Goal: Task Accomplishment & Management: Manage account settings

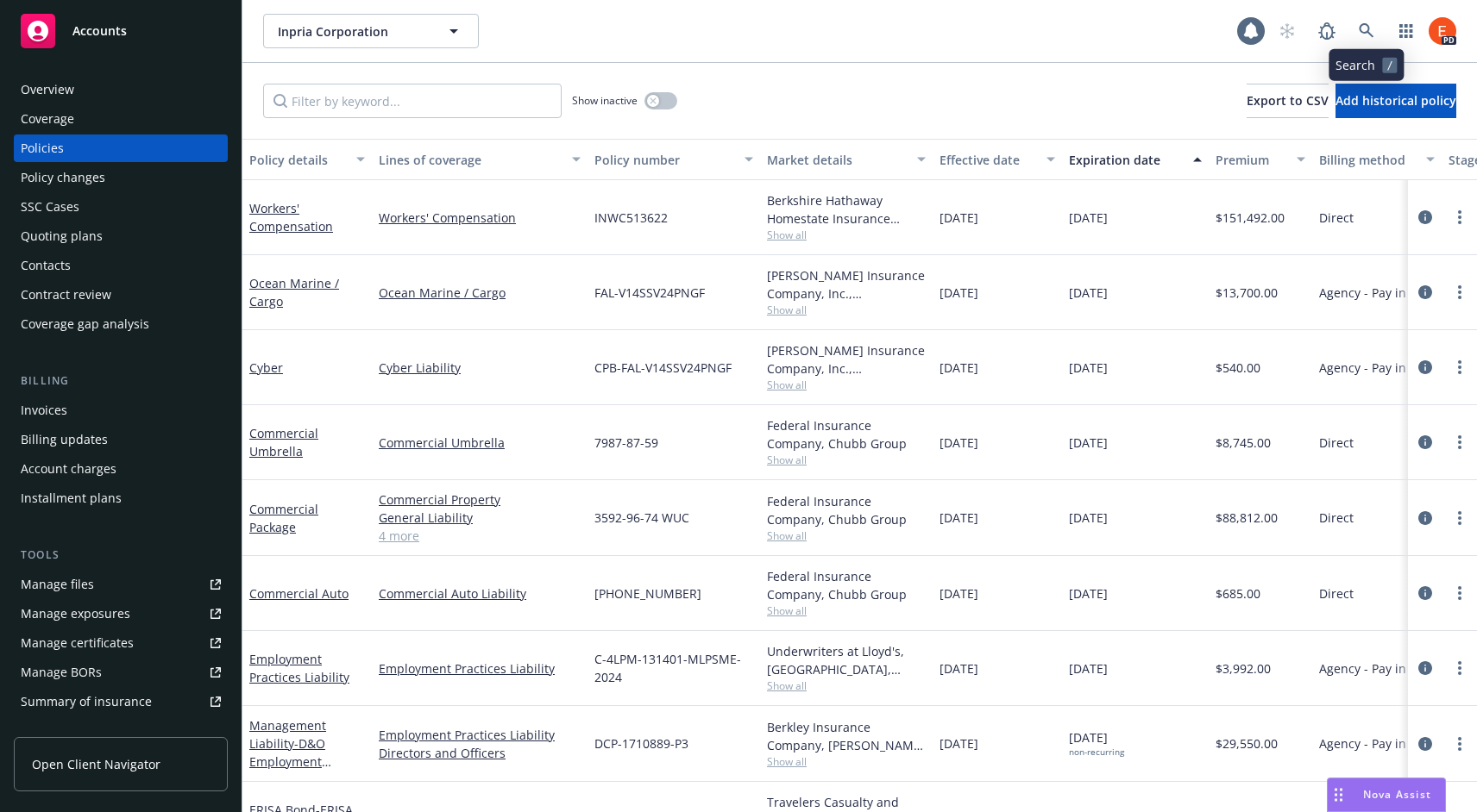
scroll to position [58, 0]
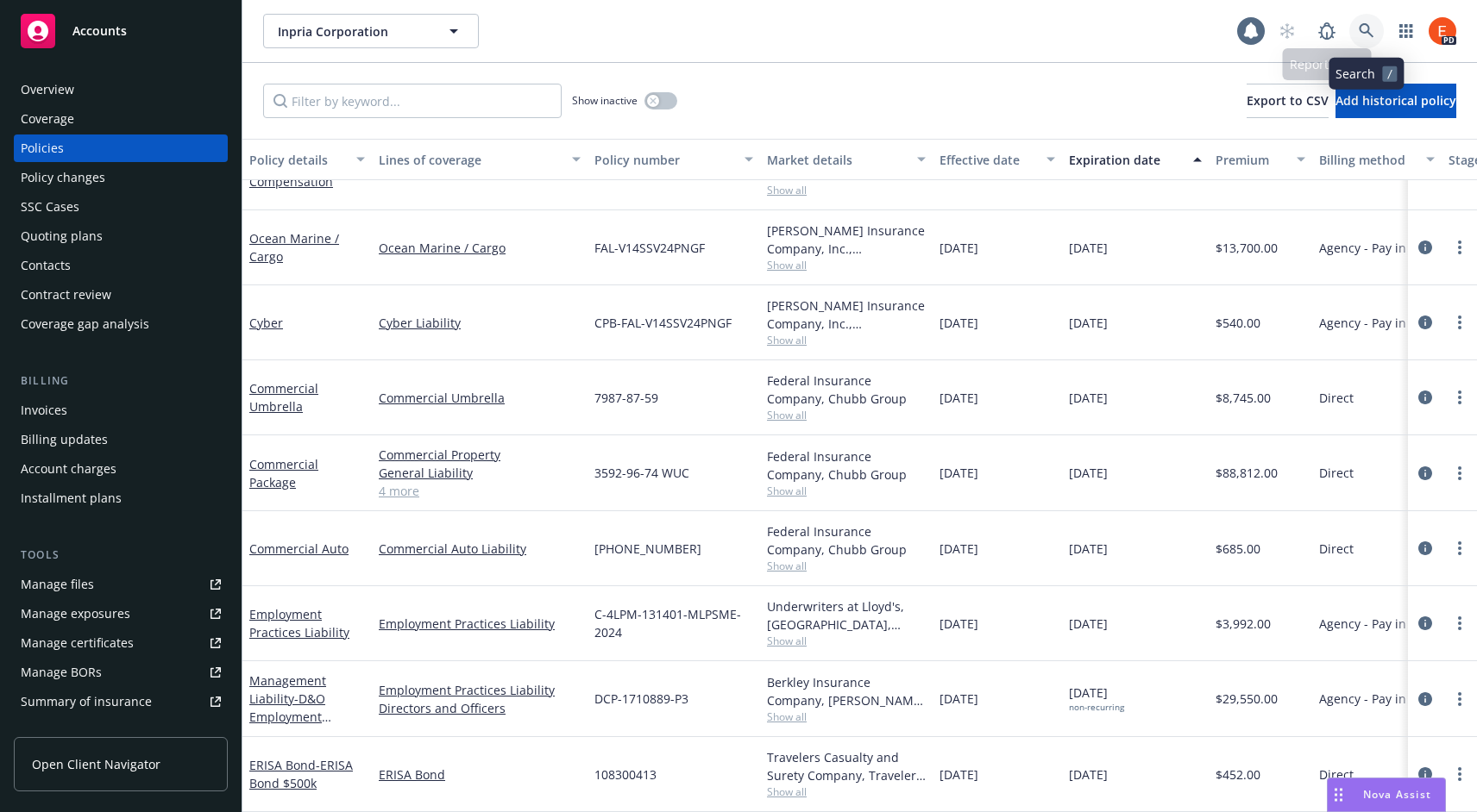
click at [1364, 27] on icon at bounding box center [1367, 31] width 16 height 16
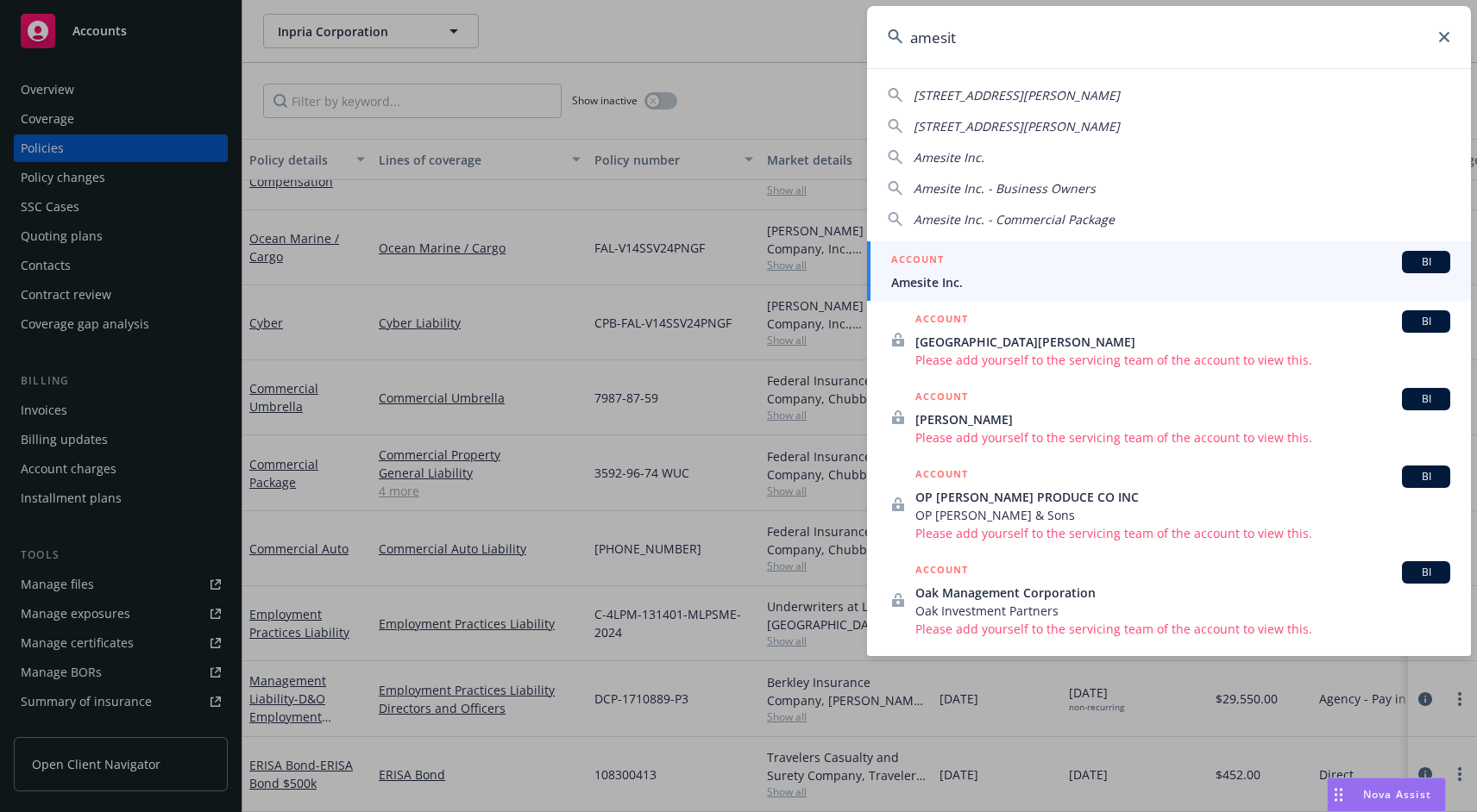
type input "amesite"
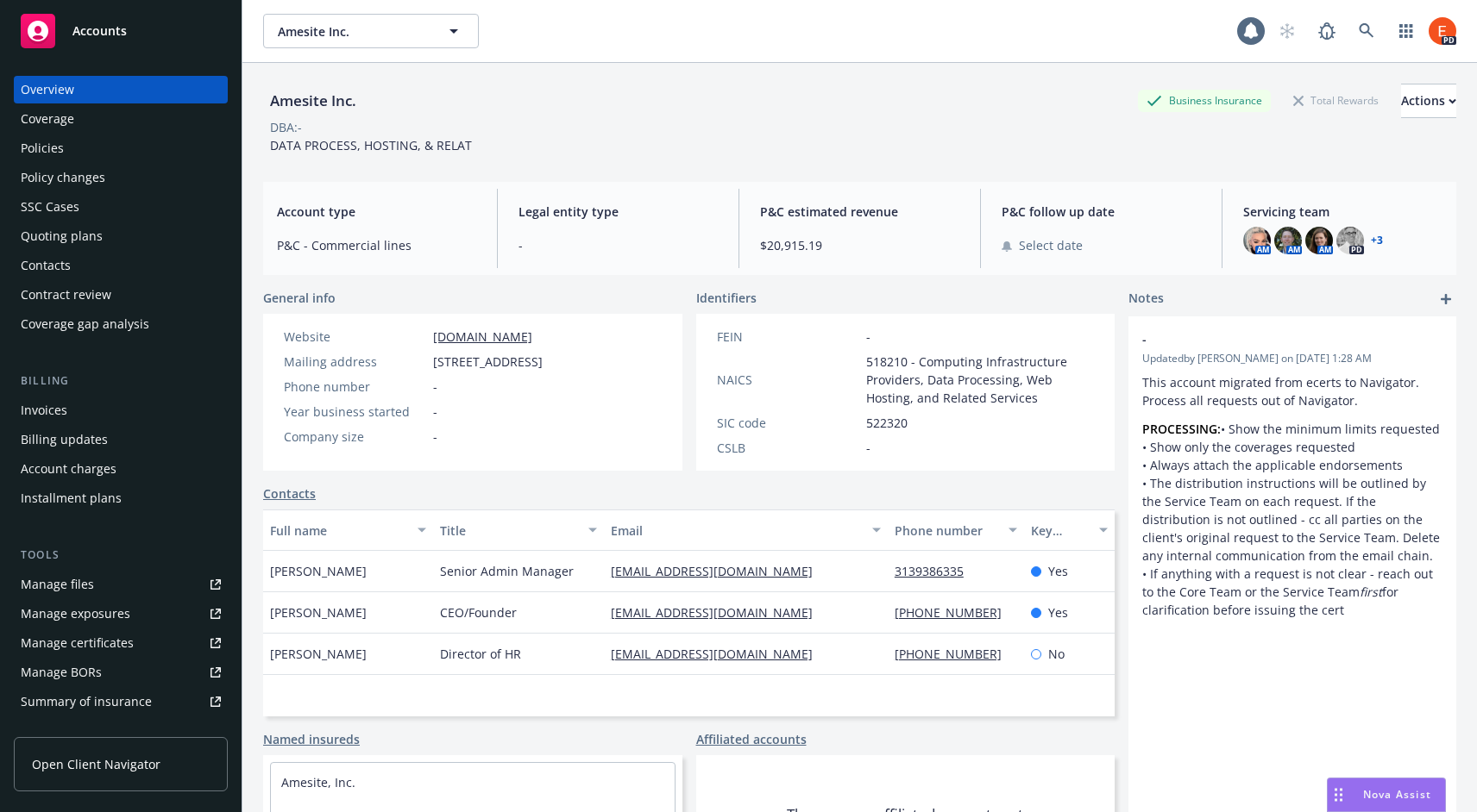
click at [55, 270] on div "Contacts" at bounding box center [45, 265] width 50 height 28
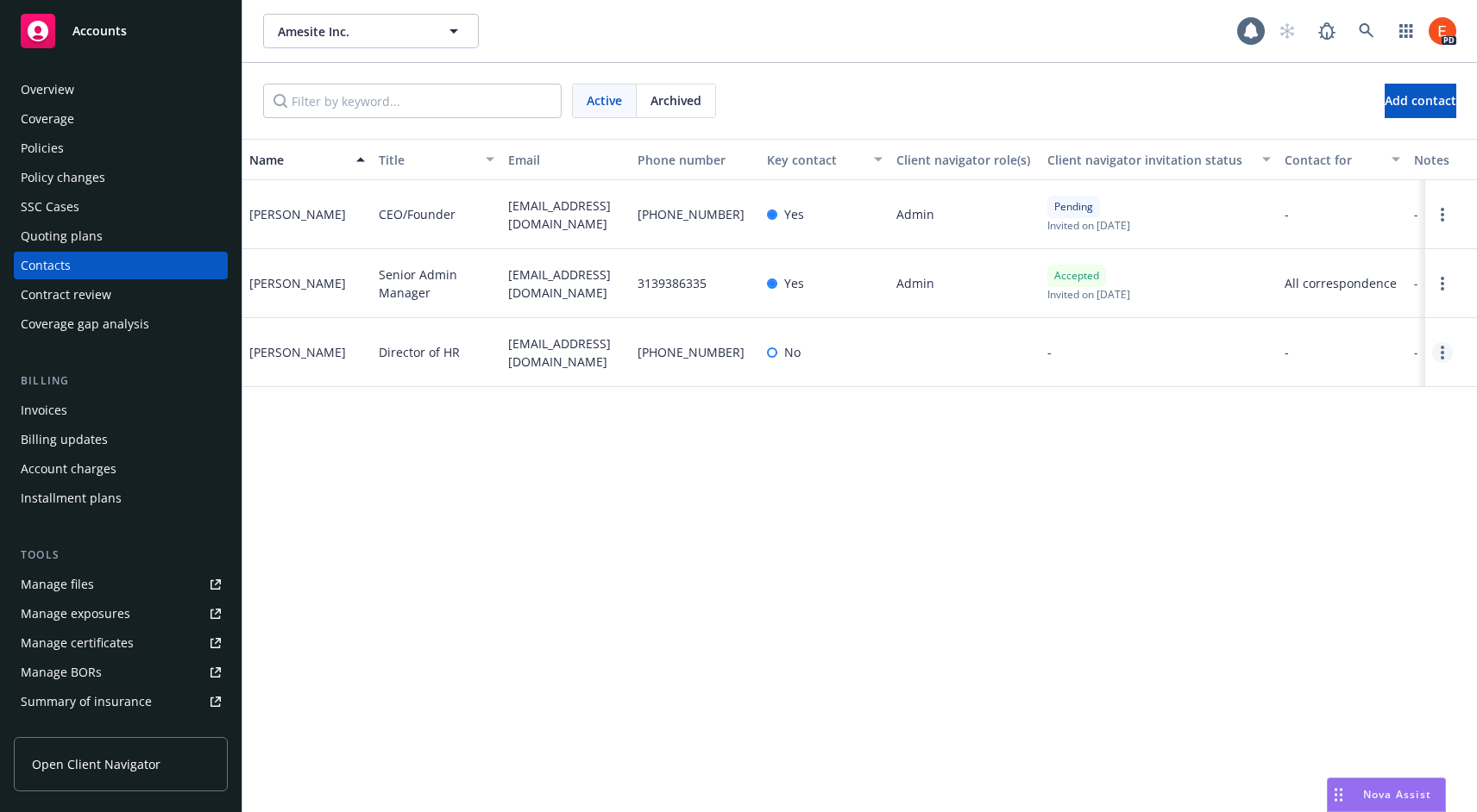
click at [1437, 354] on link "Open options" at bounding box center [1443, 353] width 21 height 21
click at [1443, 354] on icon "Open options" at bounding box center [1442, 353] width 3 height 14
click at [1336, 352] on link "Archive" at bounding box center [1331, 340] width 195 height 35
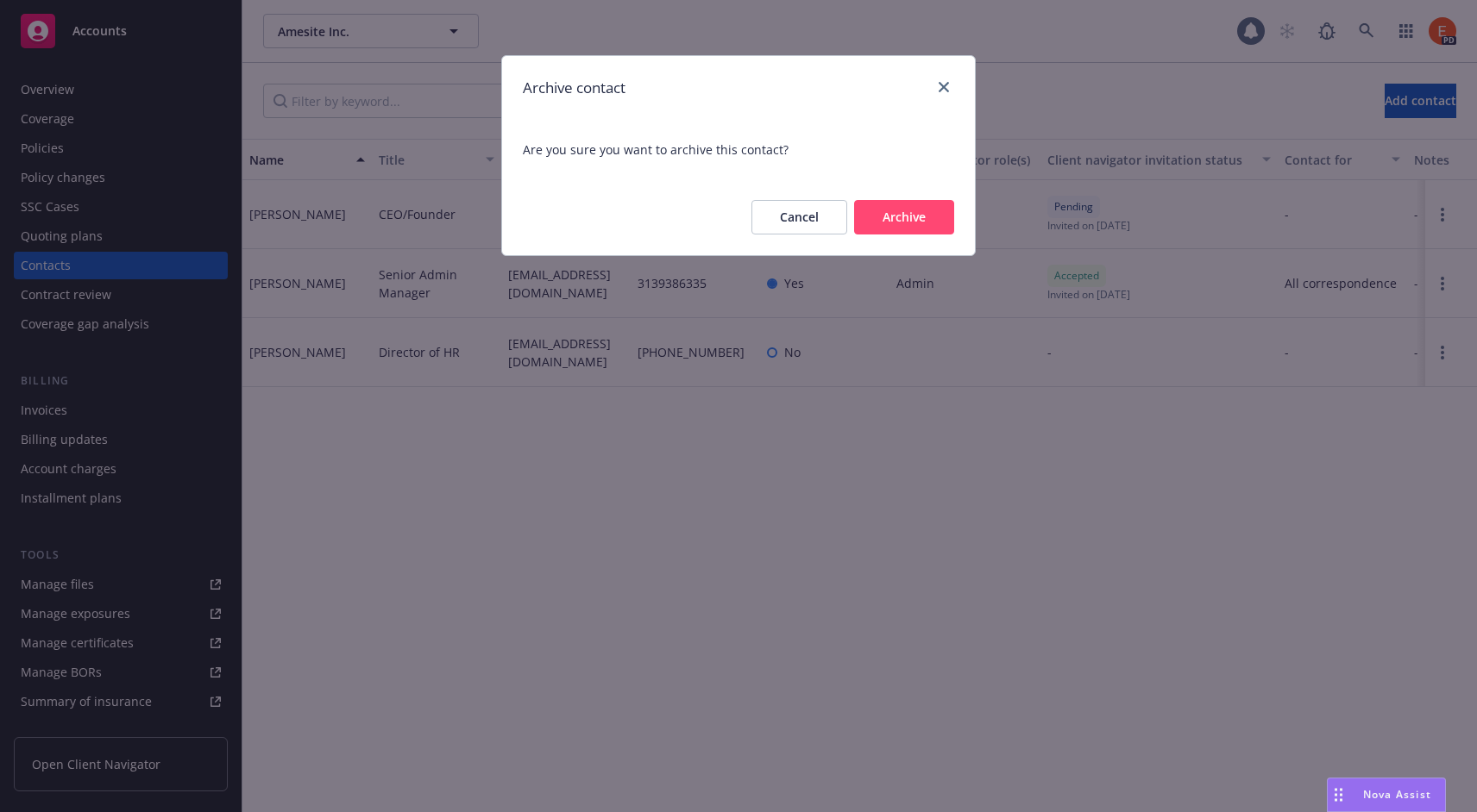
click at [909, 217] on button "Archive" at bounding box center [904, 217] width 100 height 35
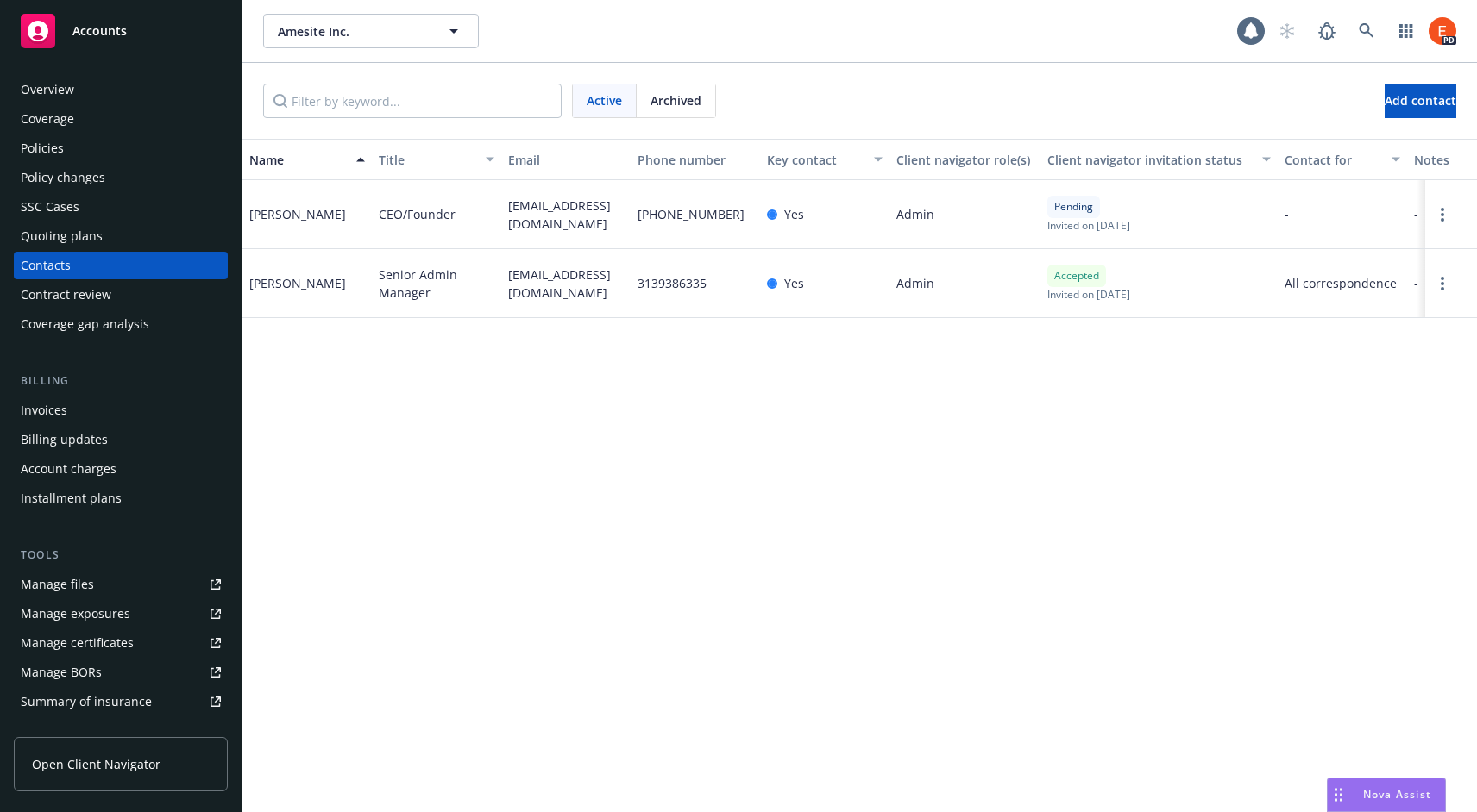
click at [52, 148] on div "Policies" at bounding box center [42, 148] width 43 height 28
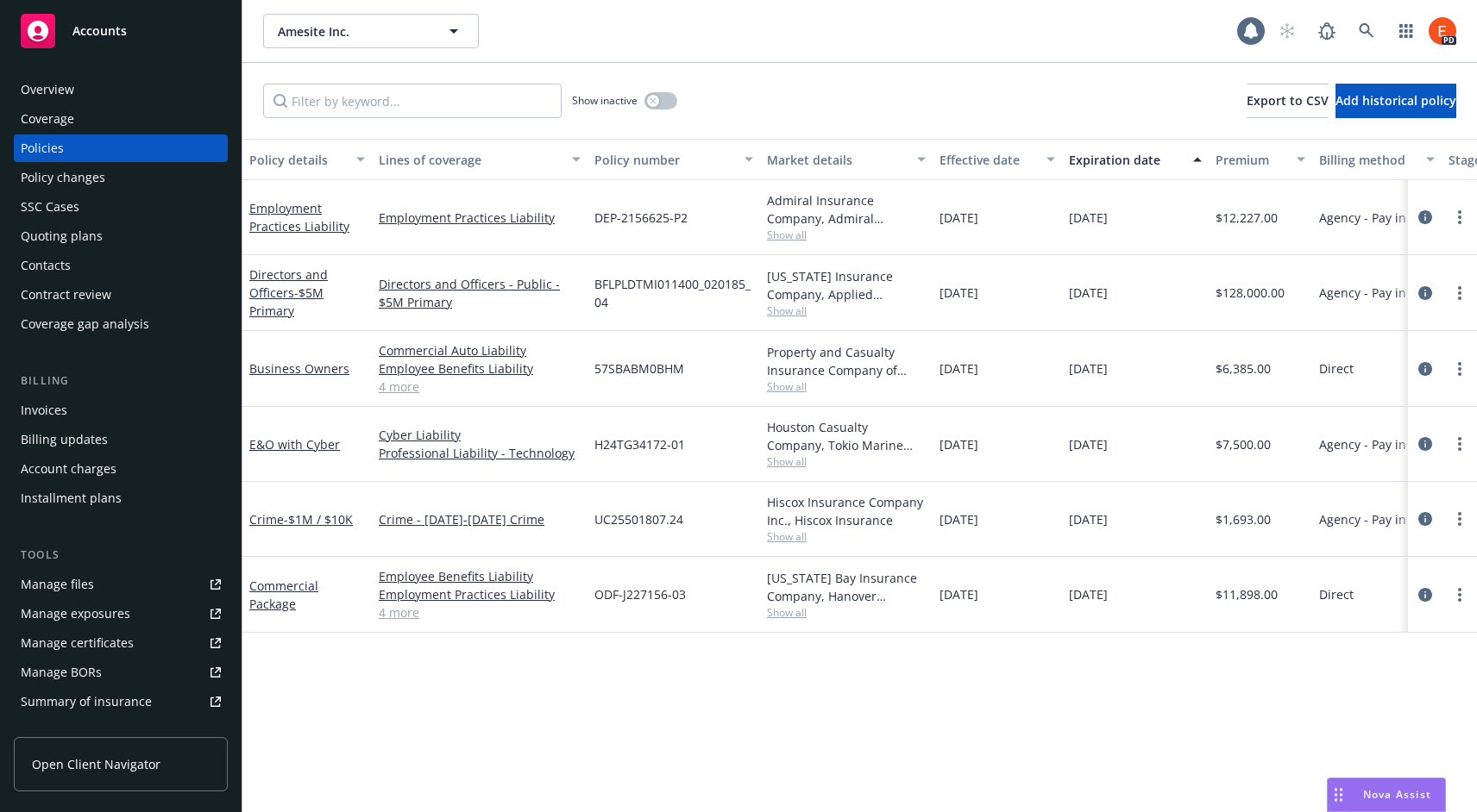
click at [39, 96] on div "Overview" at bounding box center [47, 90] width 53 height 28
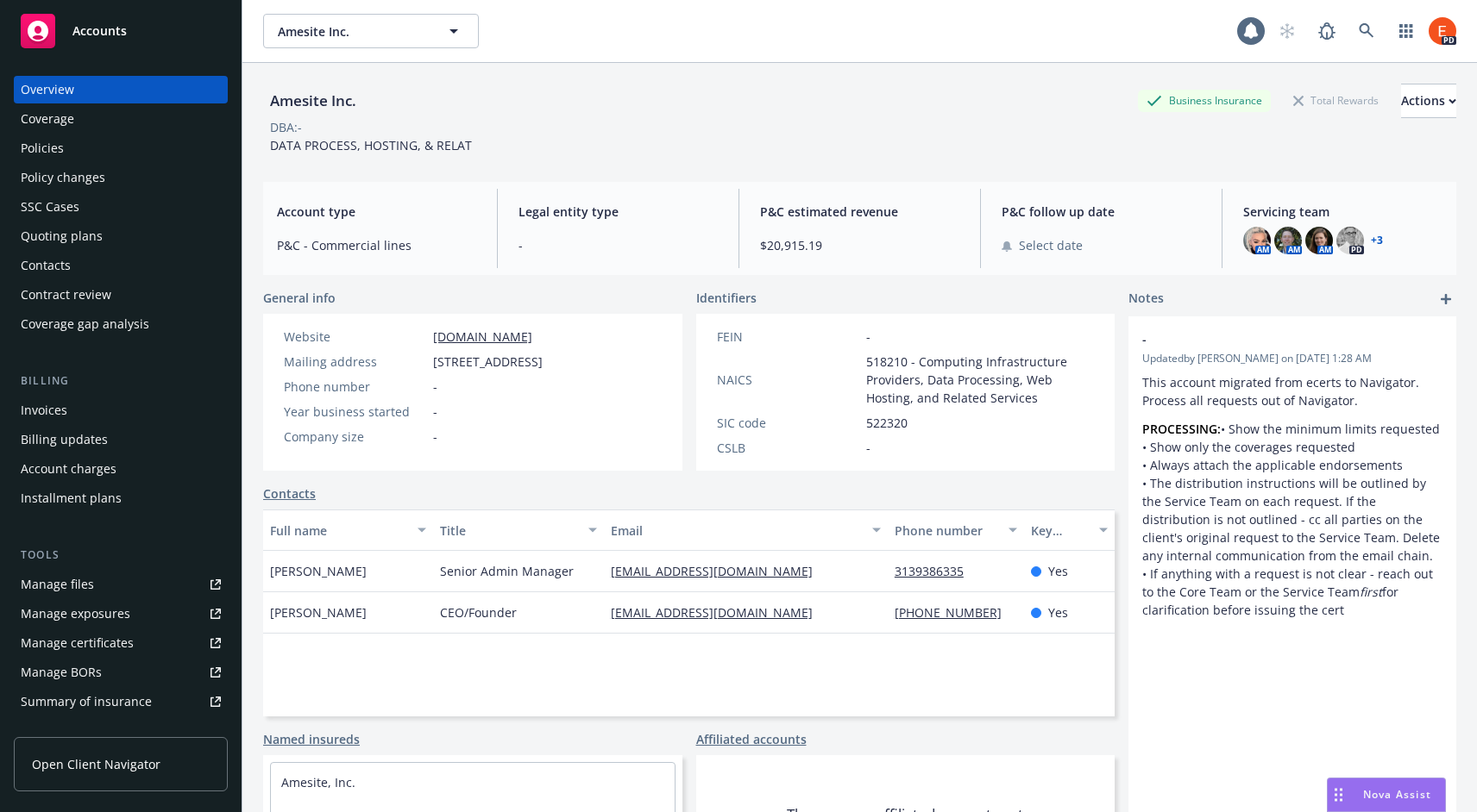
click at [38, 146] on div "Policies" at bounding box center [42, 148] width 43 height 28
